Goal: Information Seeking & Learning: Learn about a topic

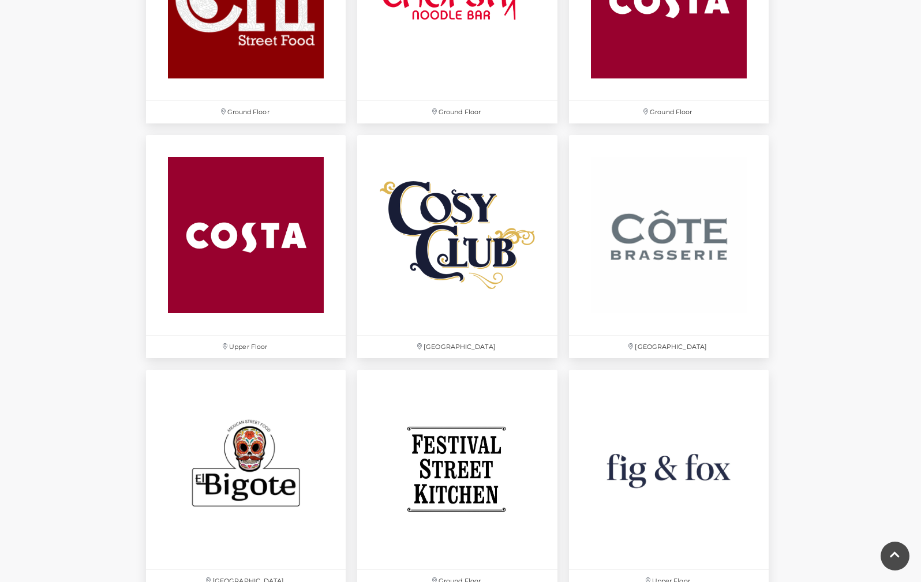
scroll to position [1731, 0]
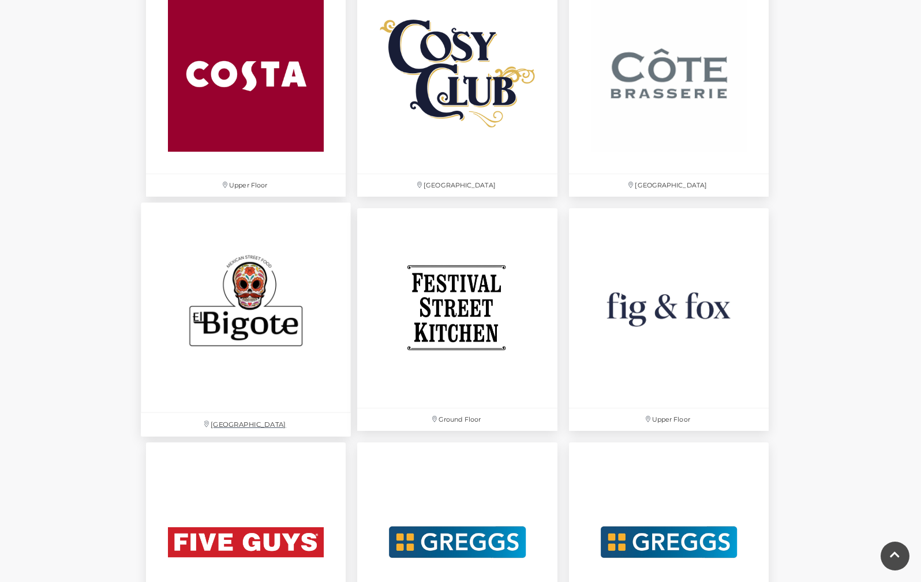
click at [203, 347] on img at bounding box center [246, 308] width 210 height 210
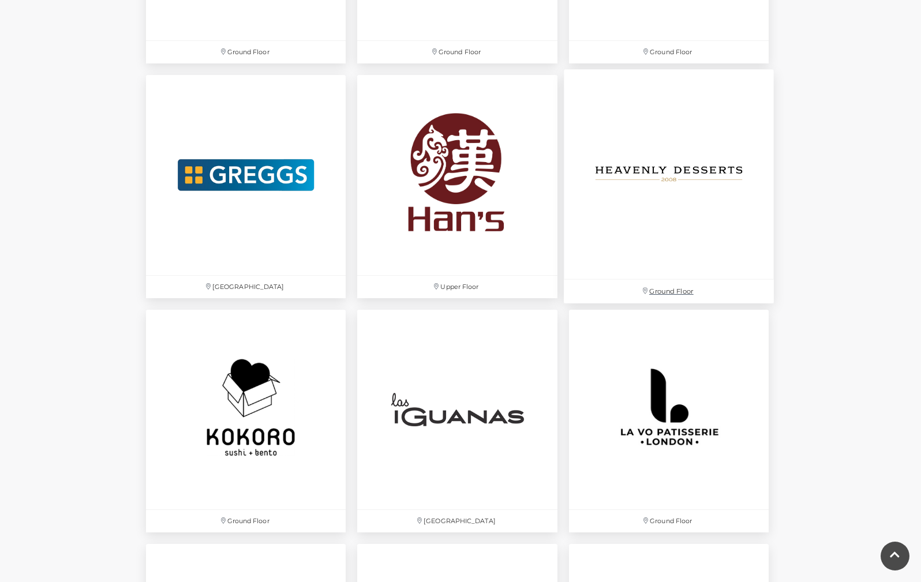
scroll to position [2366, 0]
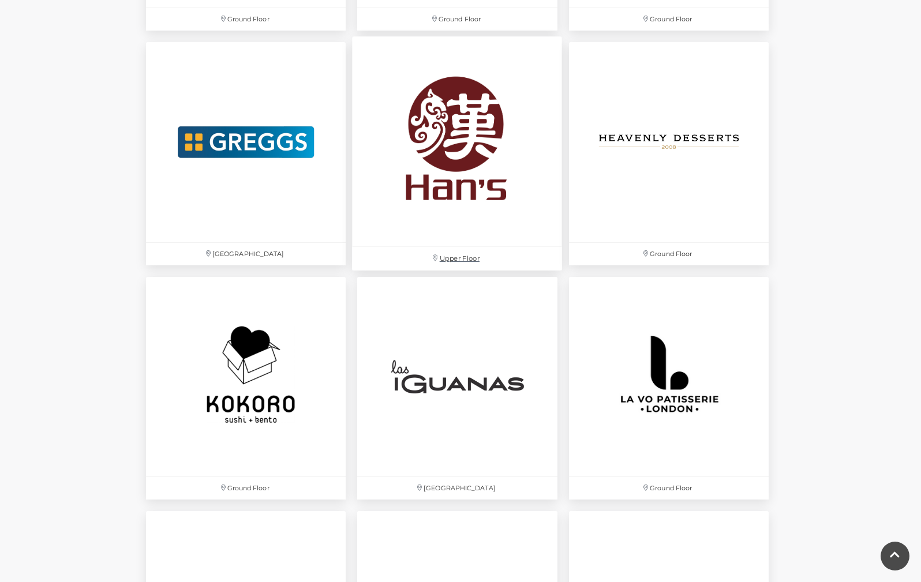
click at [448, 178] on img at bounding box center [458, 142] width 210 height 210
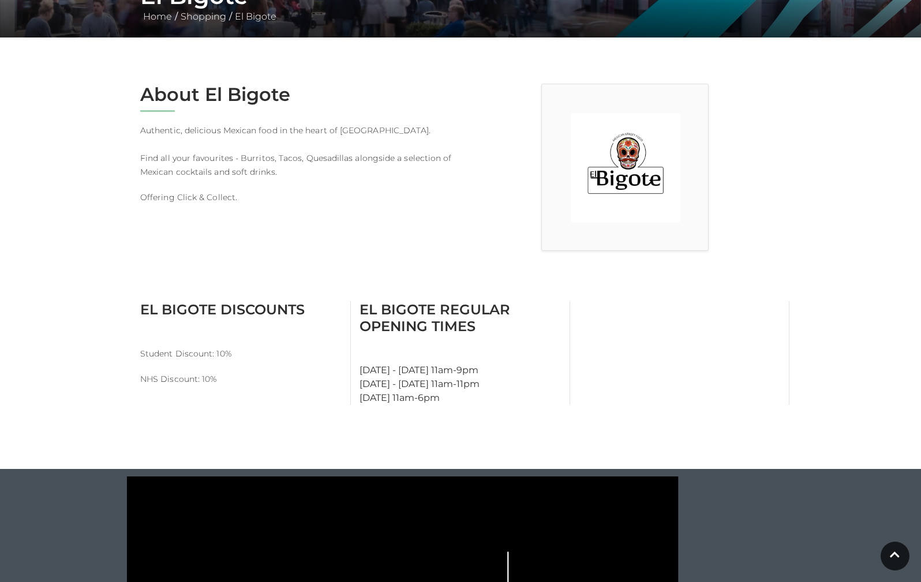
scroll to position [58, 0]
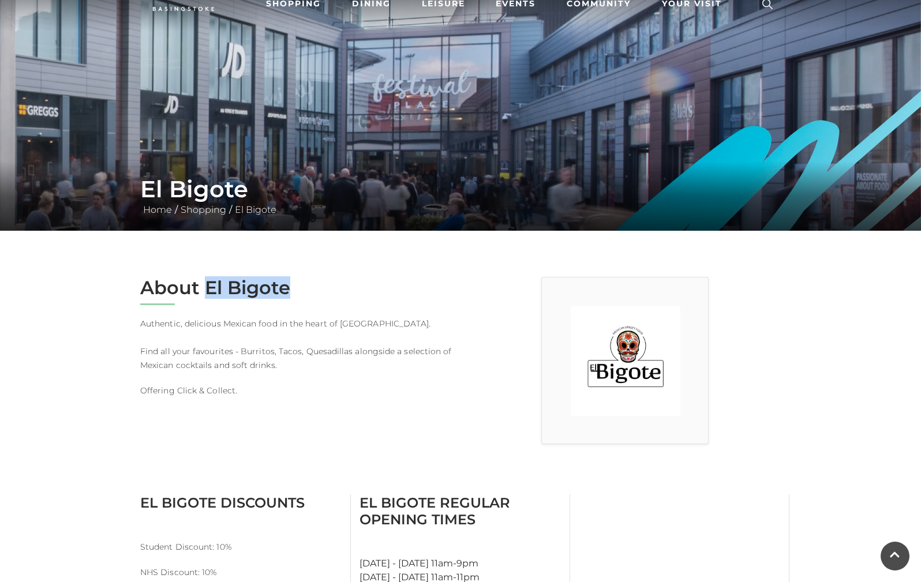
drag, startPoint x: 224, startPoint y: 286, endPoint x: 291, endPoint y: 290, distance: 66.5
click at [291, 290] on h2 "About El Bigote" at bounding box center [296, 288] width 312 height 22
drag, startPoint x: 291, startPoint y: 290, endPoint x: 282, endPoint y: 290, distance: 9.2
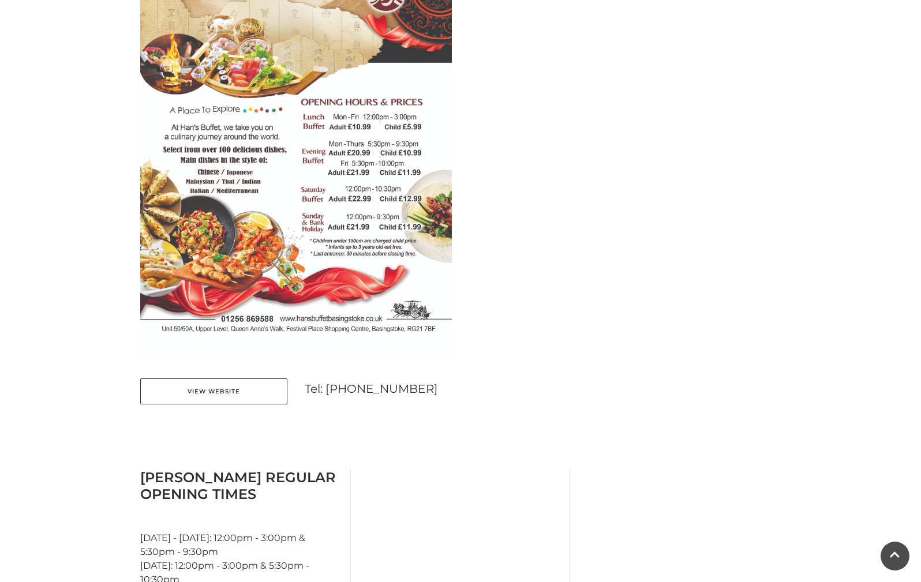
scroll to position [635, 0]
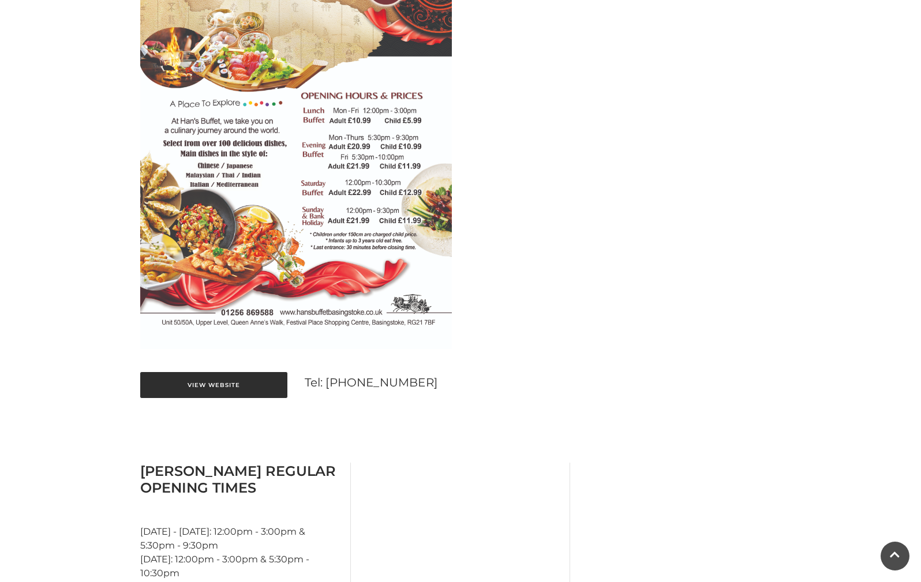
click at [203, 388] on link "View Website" at bounding box center [213, 385] width 147 height 26
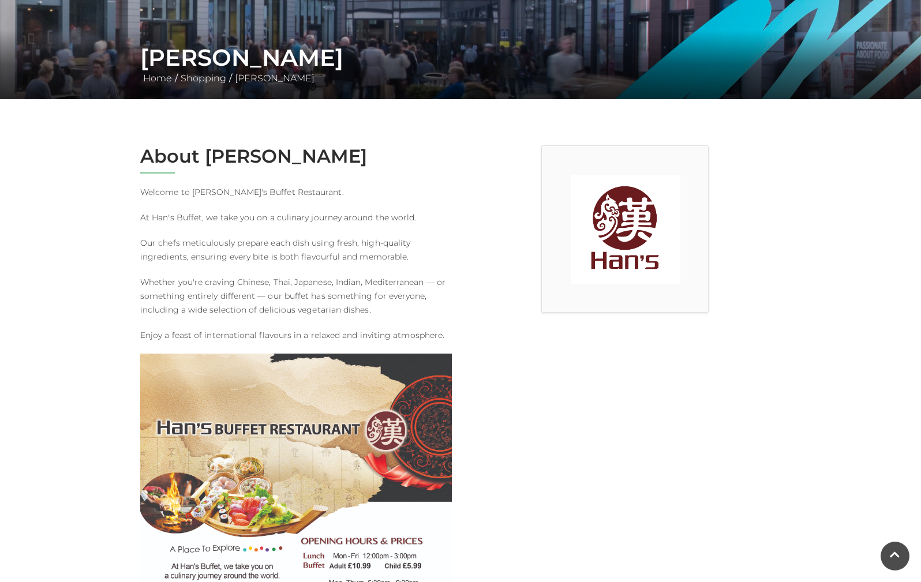
scroll to position [0, 0]
